Goal: Information Seeking & Learning: Check status

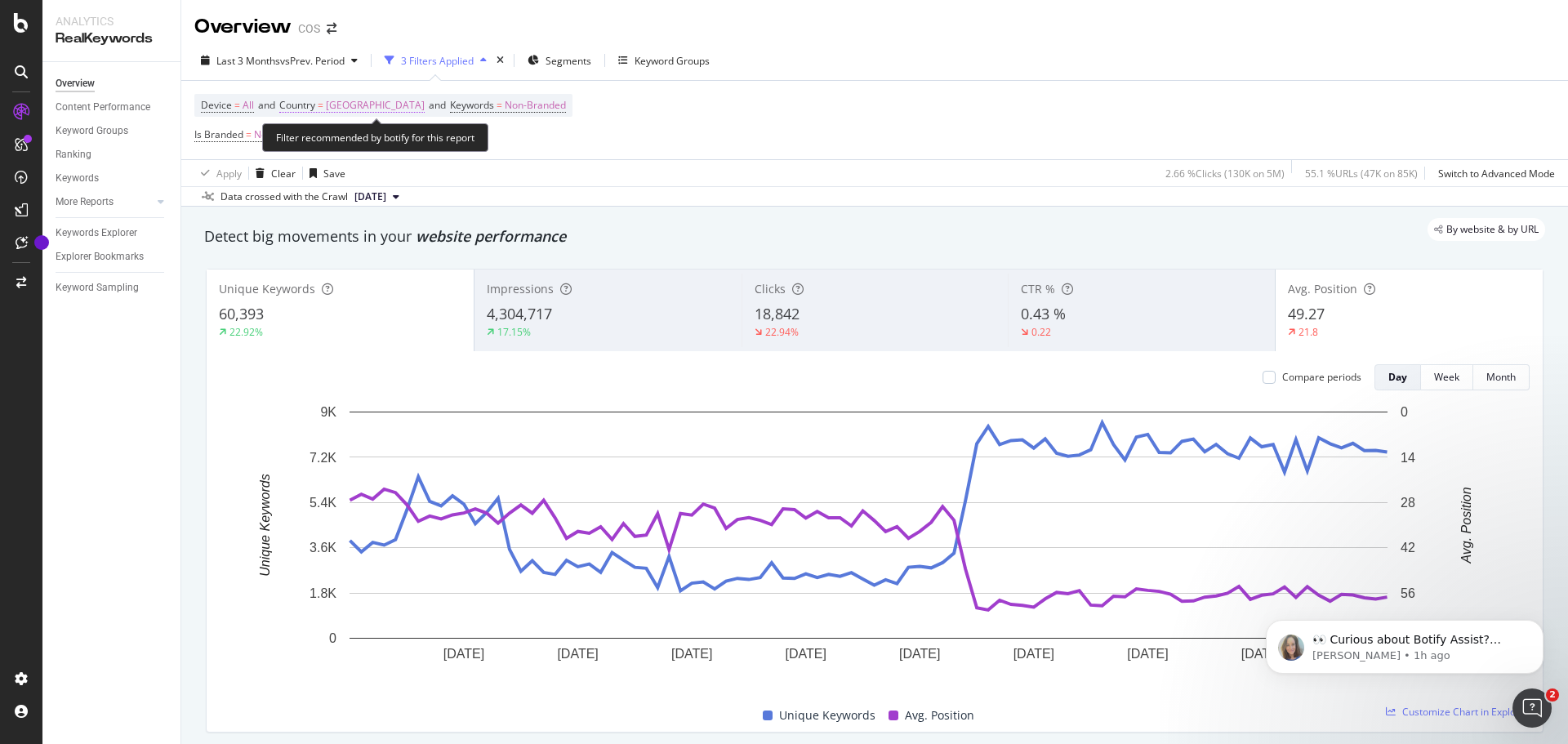
click at [363, 102] on span "[GEOGRAPHIC_DATA]" at bounding box center [375, 106] width 99 height 23
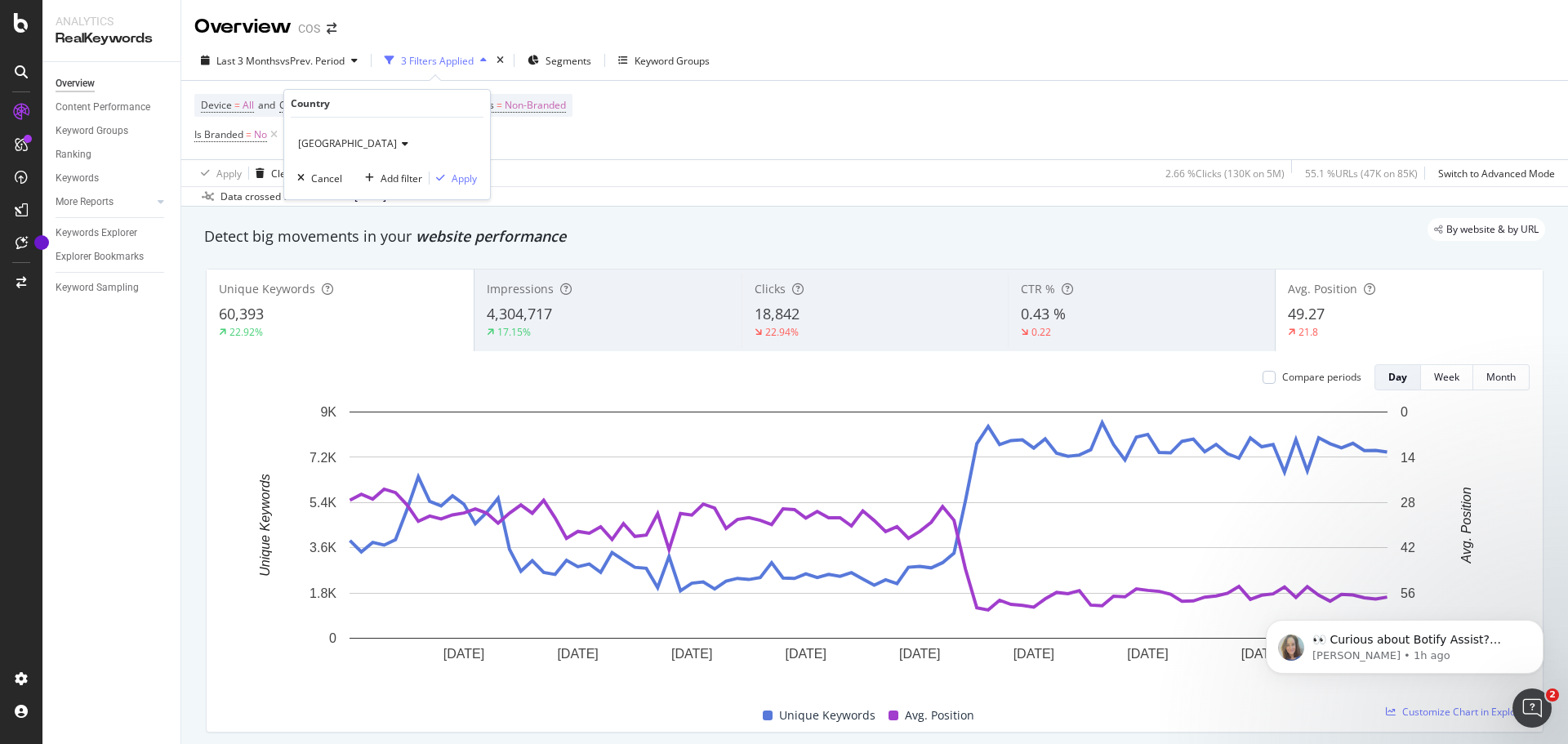
click at [341, 148] on span "[GEOGRAPHIC_DATA]" at bounding box center [348, 143] width 99 height 14
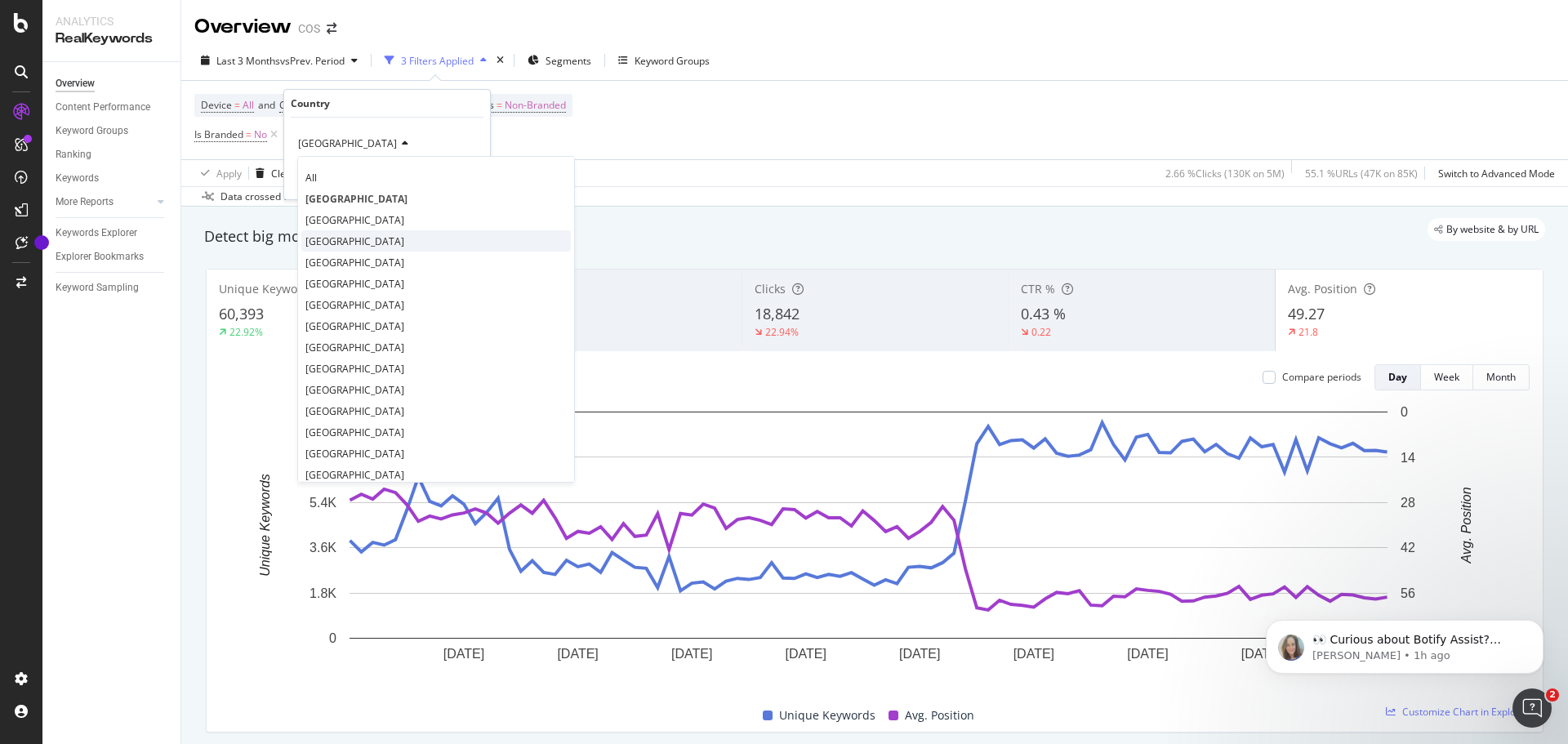
click at [333, 242] on span "[GEOGRAPHIC_DATA]" at bounding box center [354, 241] width 99 height 14
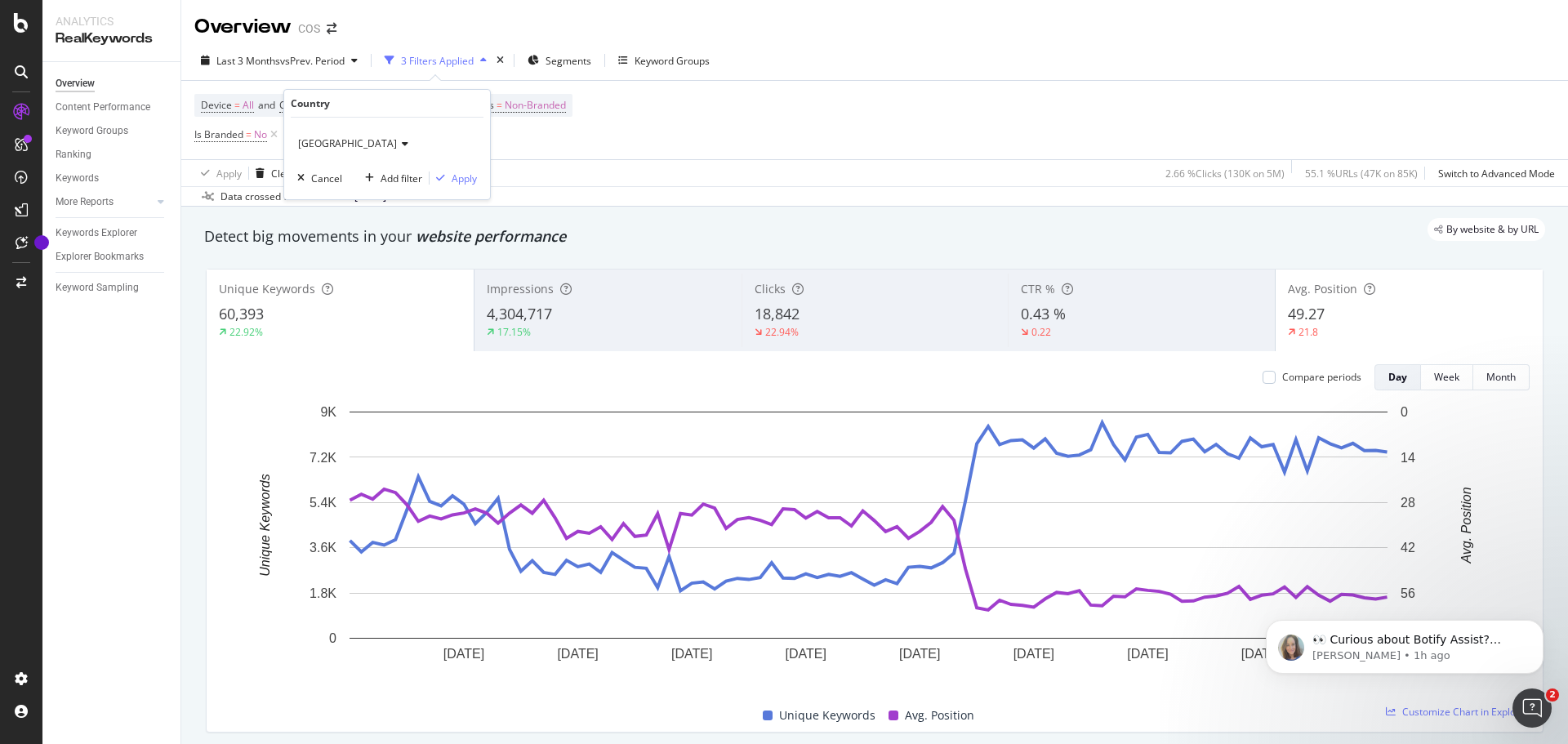
click at [397, 142] on icon at bounding box center [403, 143] width 12 height 10
click at [659, 175] on div "Apply Clear Save 2.66 % Clicks ( 130K on 5M ) 55.1 % URLs ( 47K on 85K ) Switch…" at bounding box center [875, 172] width 1387 height 27
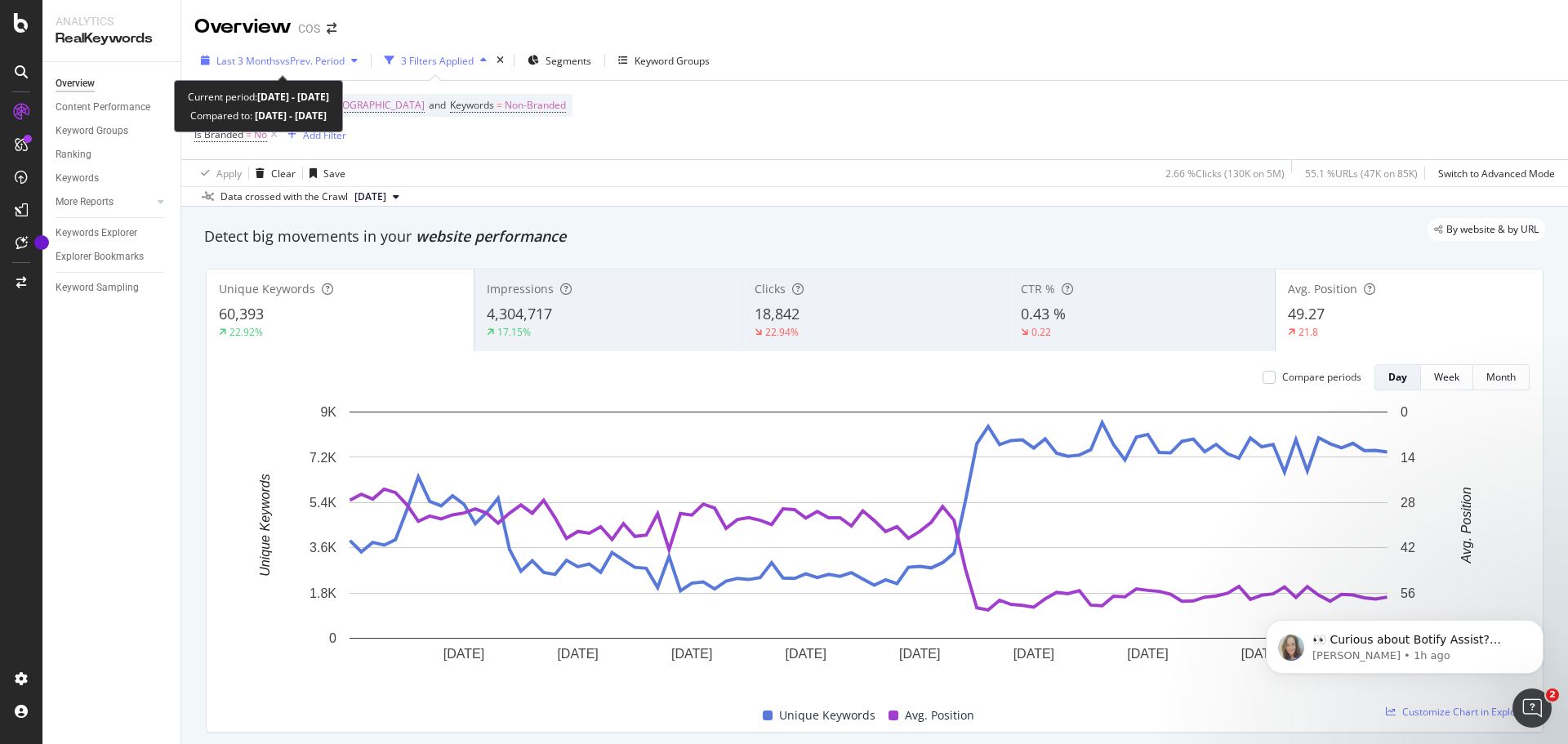
click at [312, 52] on div "Last 3 Months vs Prev. Period" at bounding box center [279, 60] width 169 height 24
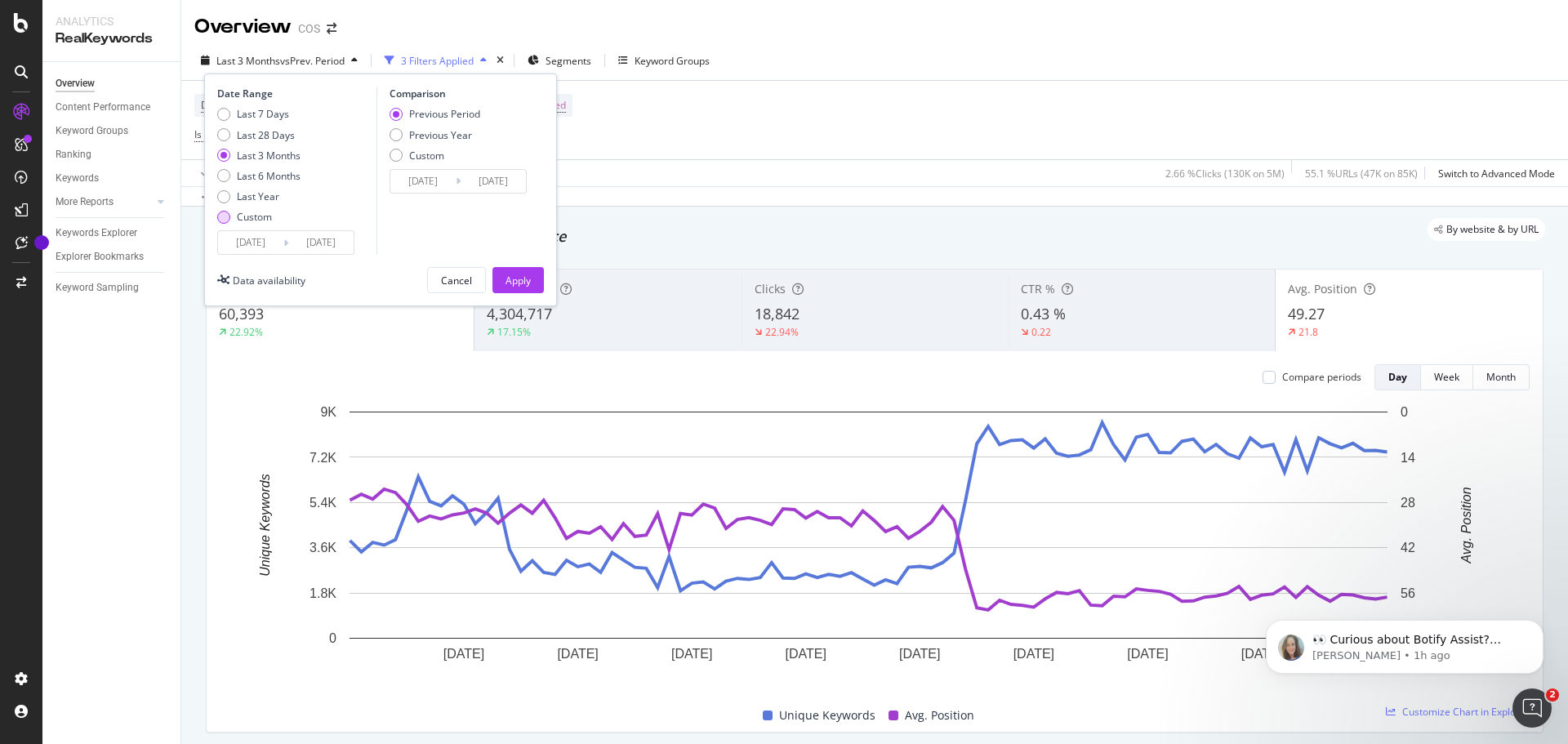
click at [257, 215] on div "Custom" at bounding box center [255, 217] width 35 height 14
type input "[DATE]"
click at [256, 242] on input "[DATE]" at bounding box center [250, 243] width 65 height 23
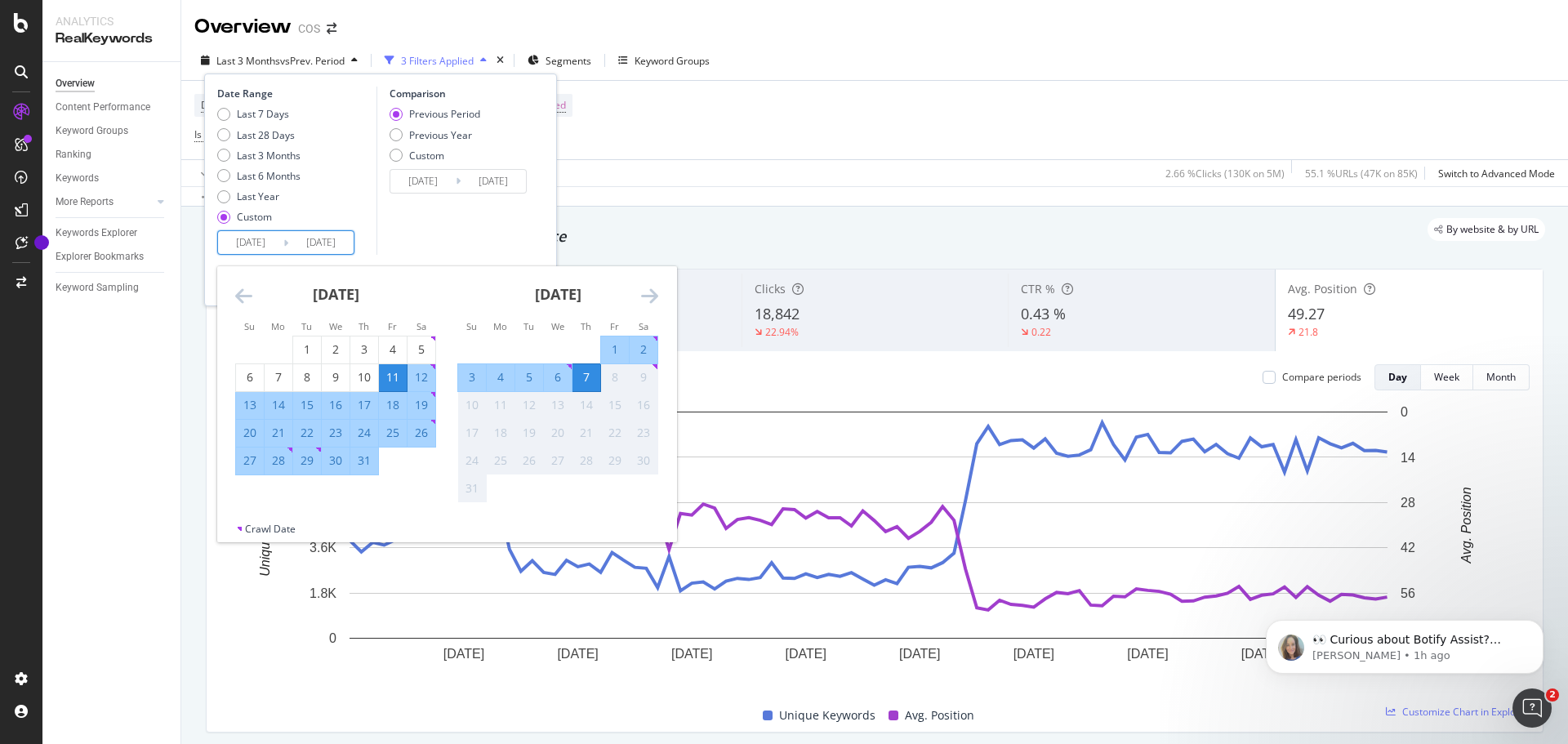
click at [263, 242] on input "[DATE]" at bounding box center [250, 243] width 65 height 23
type input "[DATE]"
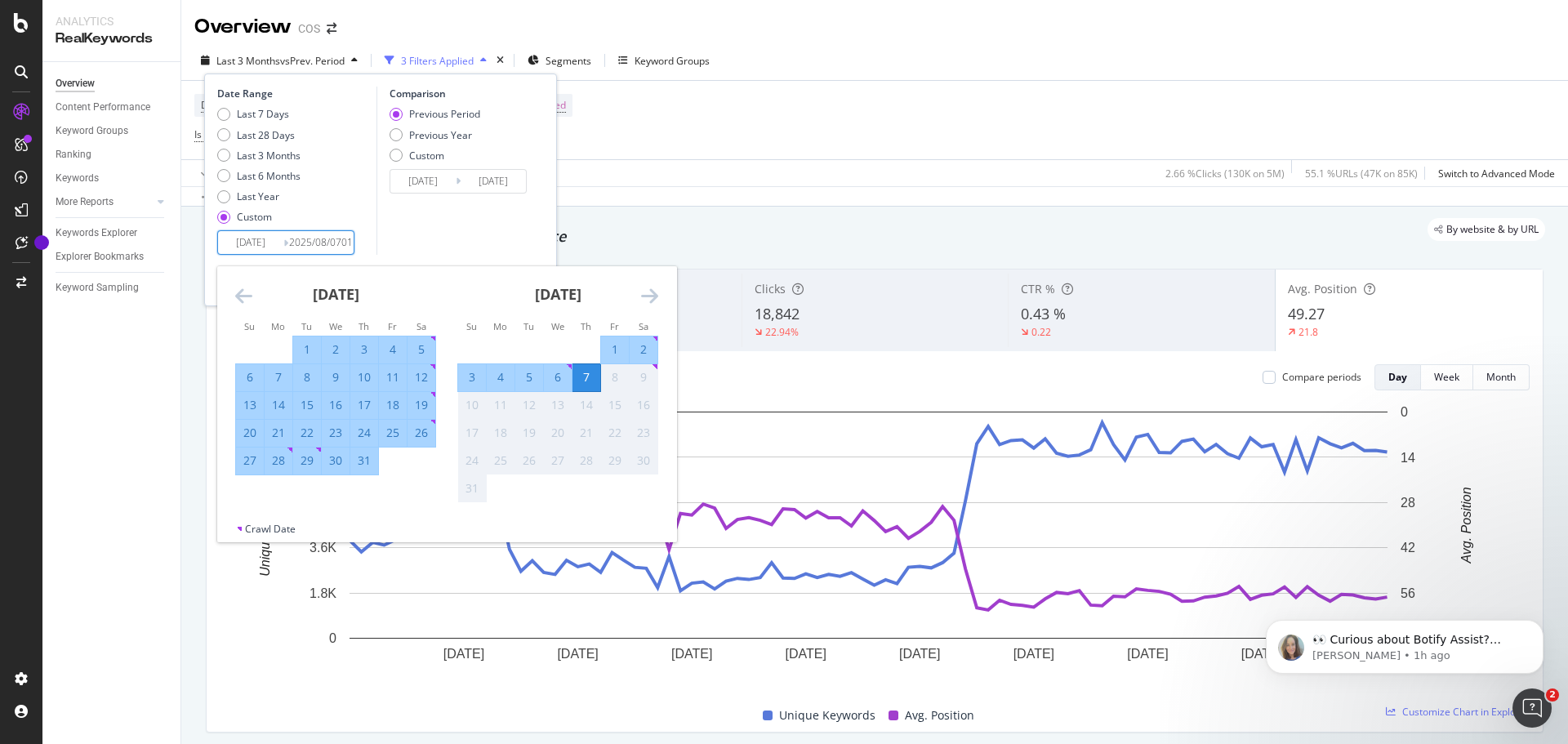
type input "[DATE]"
click at [263, 242] on input "[DATE]" at bounding box center [250, 243] width 65 height 23
type input "[DATE]"
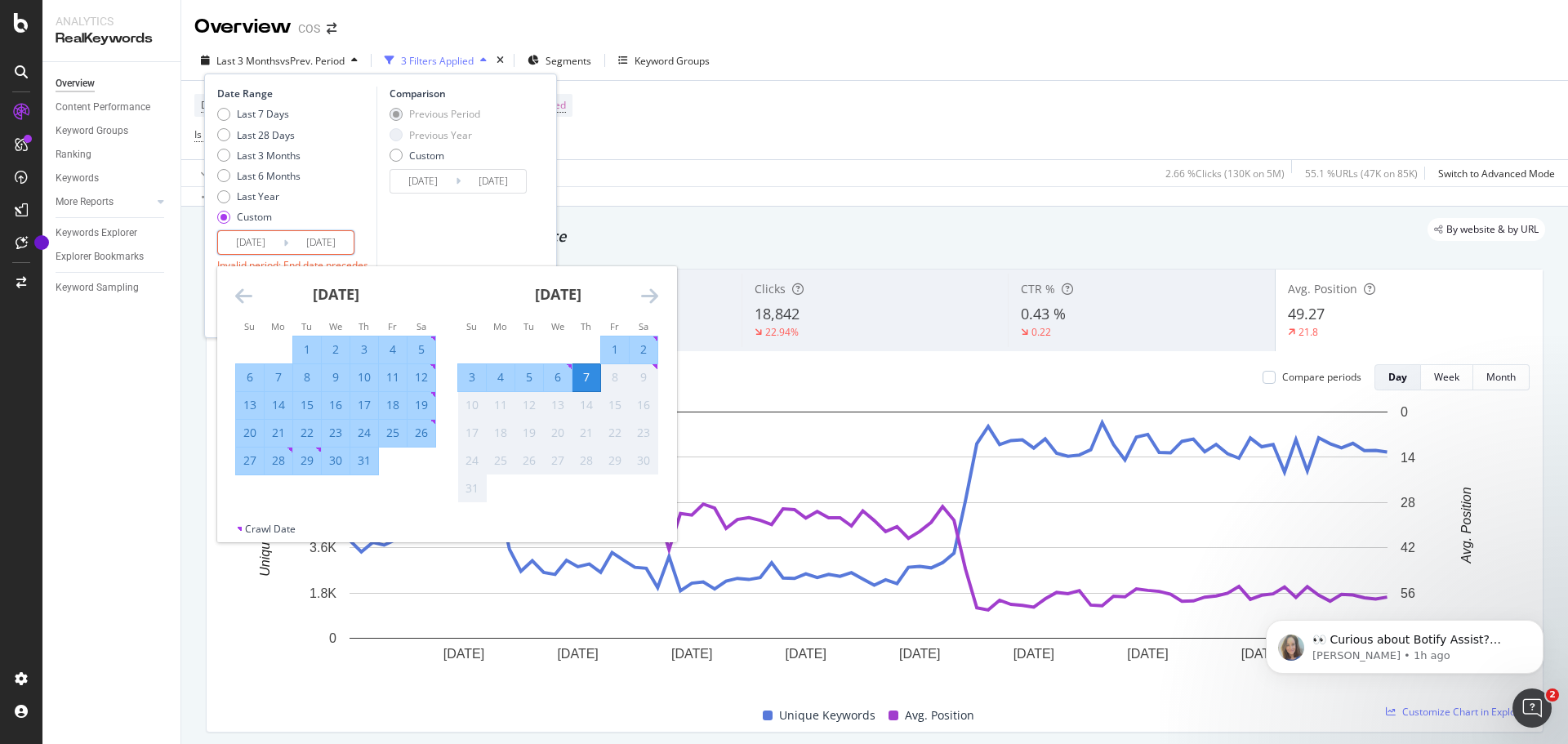
type input "[DATE]"
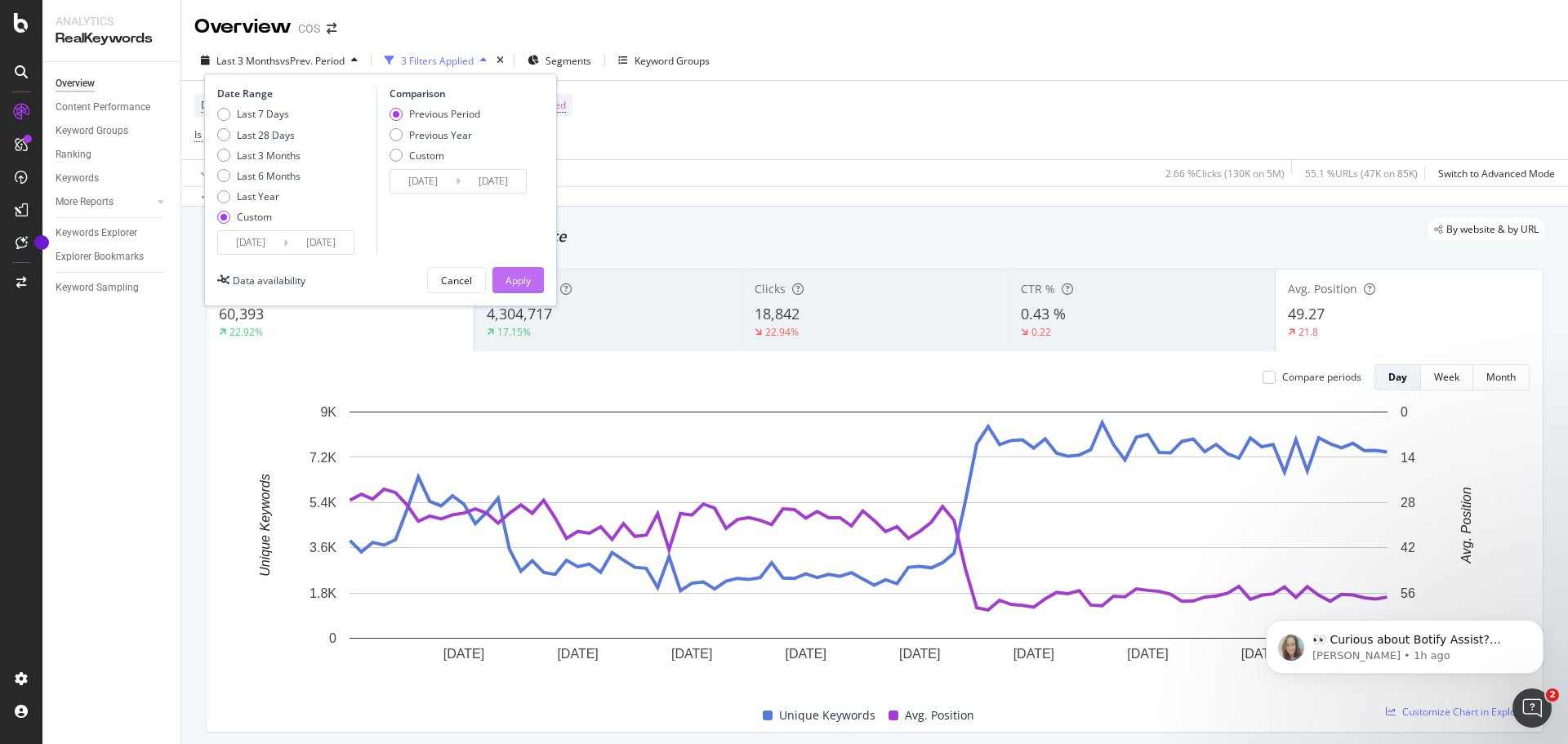
type input "[DATE]"
click at [503, 289] on button "Apply" at bounding box center [517, 280] width 51 height 26
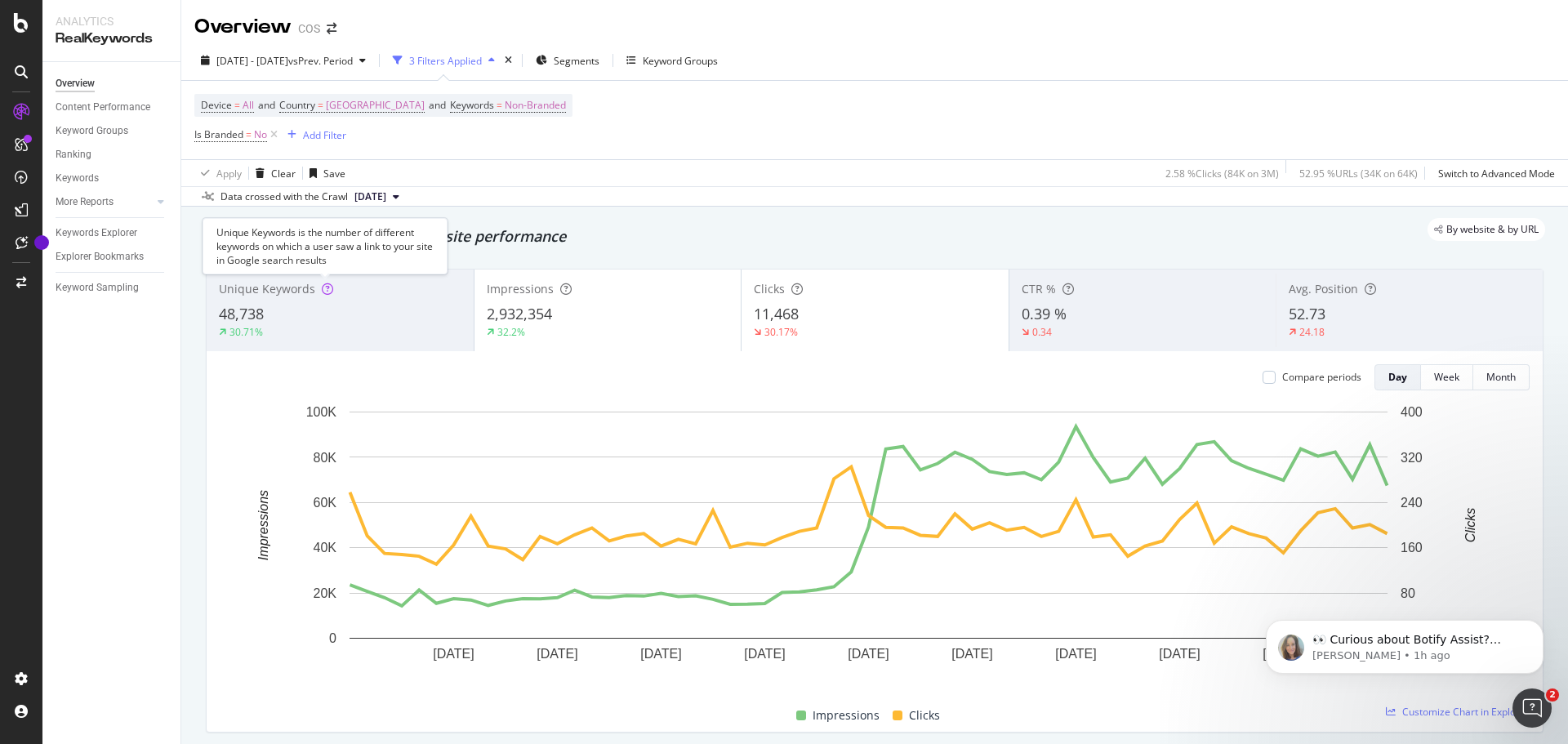
click at [323, 289] on icon at bounding box center [327, 290] width 12 height 12
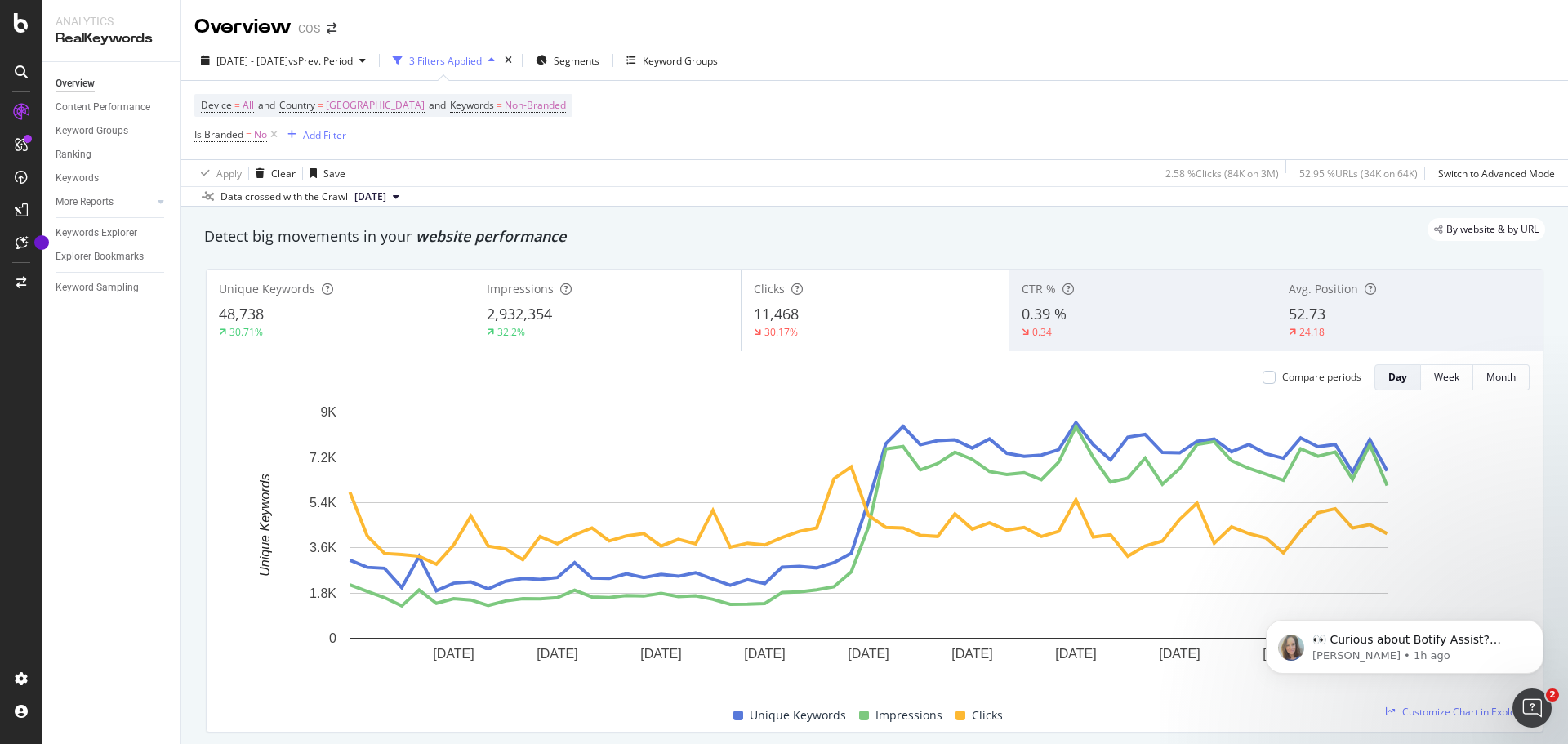
click at [1351, 322] on div "52.73" at bounding box center [1410, 315] width 242 height 21
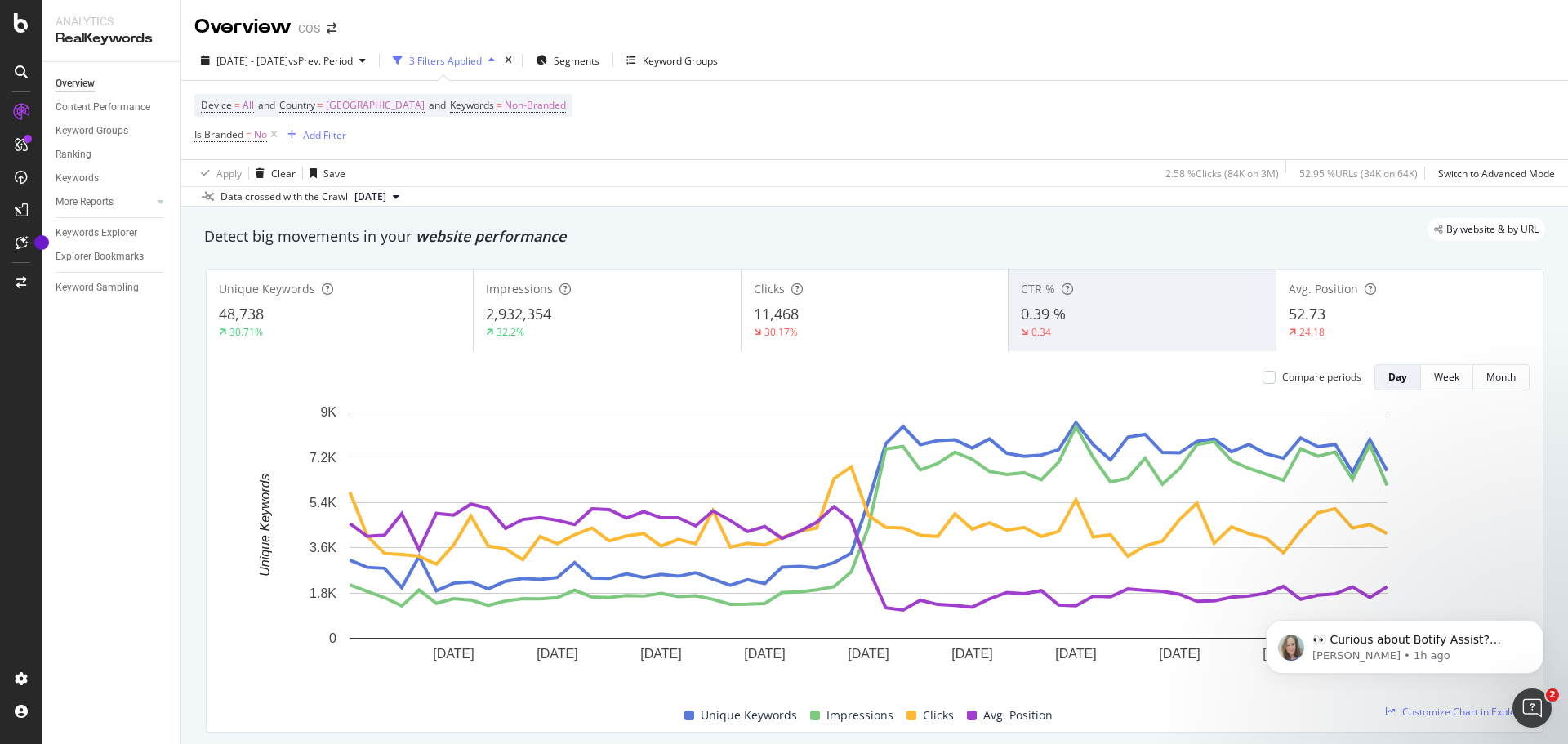
click at [648, 305] on div "2,932,354" at bounding box center [607, 315] width 242 height 21
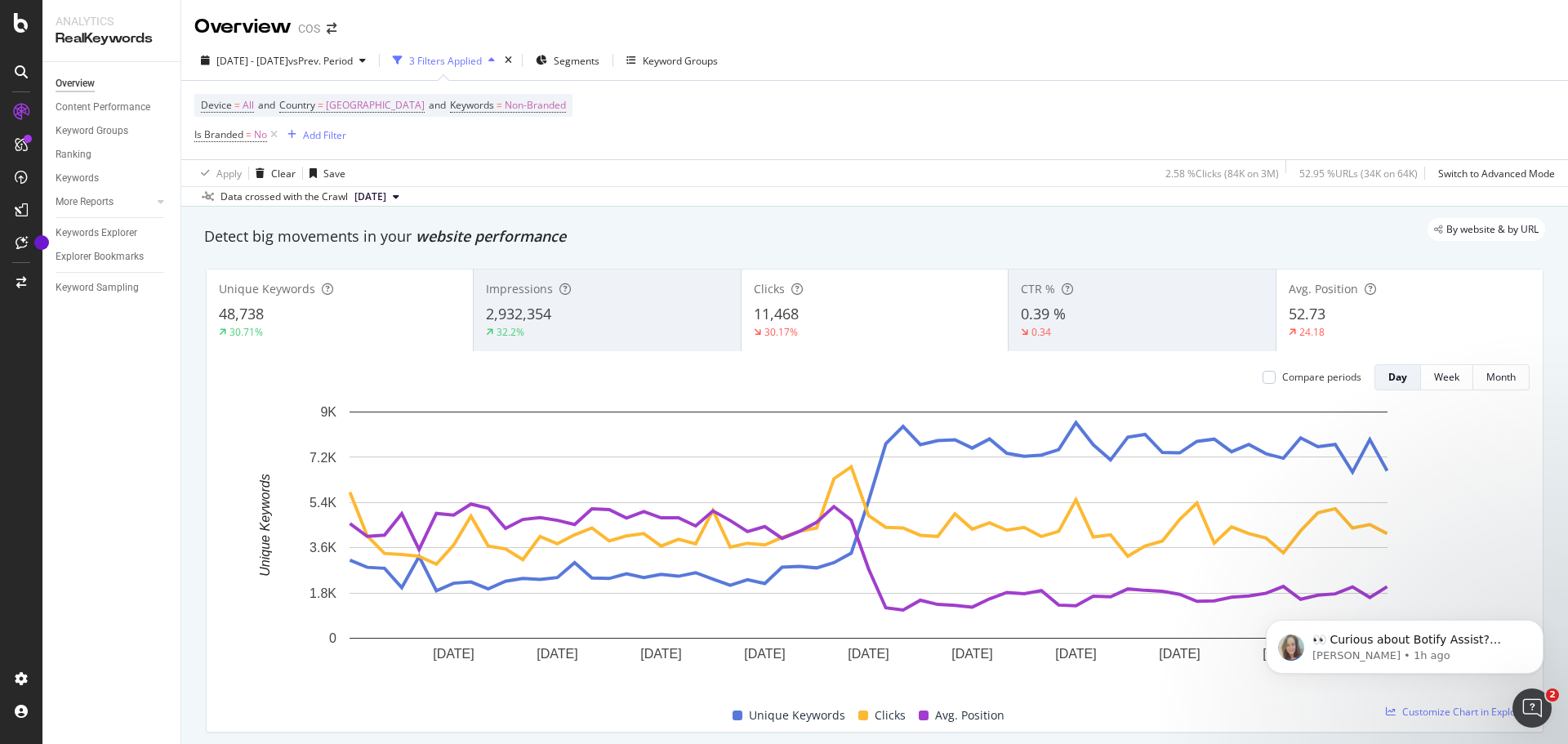
click at [817, 325] on div "11,468" at bounding box center [875, 315] width 242 height 21
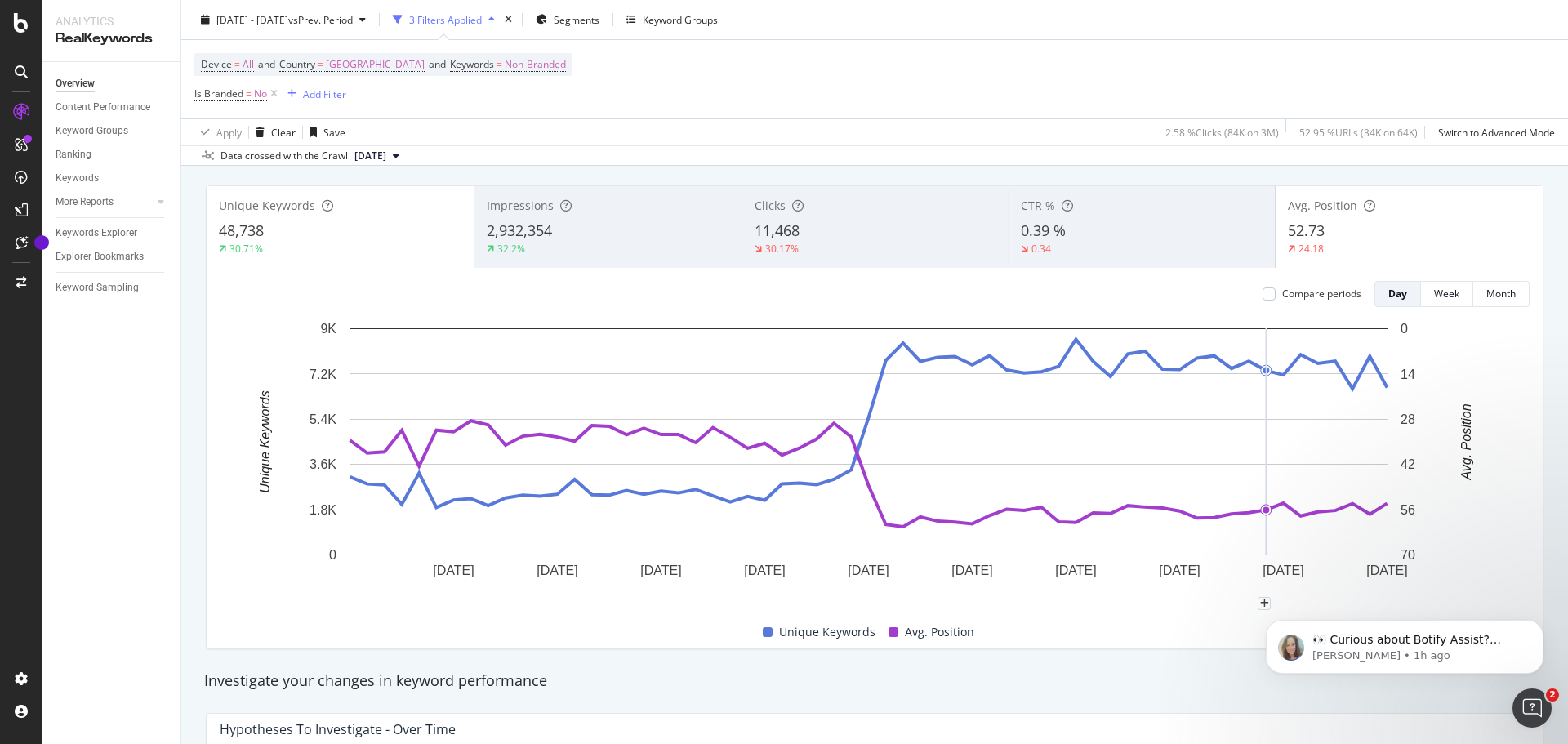
scroll to position [82, 0]
click at [1541, 624] on icon "Dismiss notification" at bounding box center [1538, 624] width 9 height 9
